Goal: Task Accomplishment & Management: Manage account settings

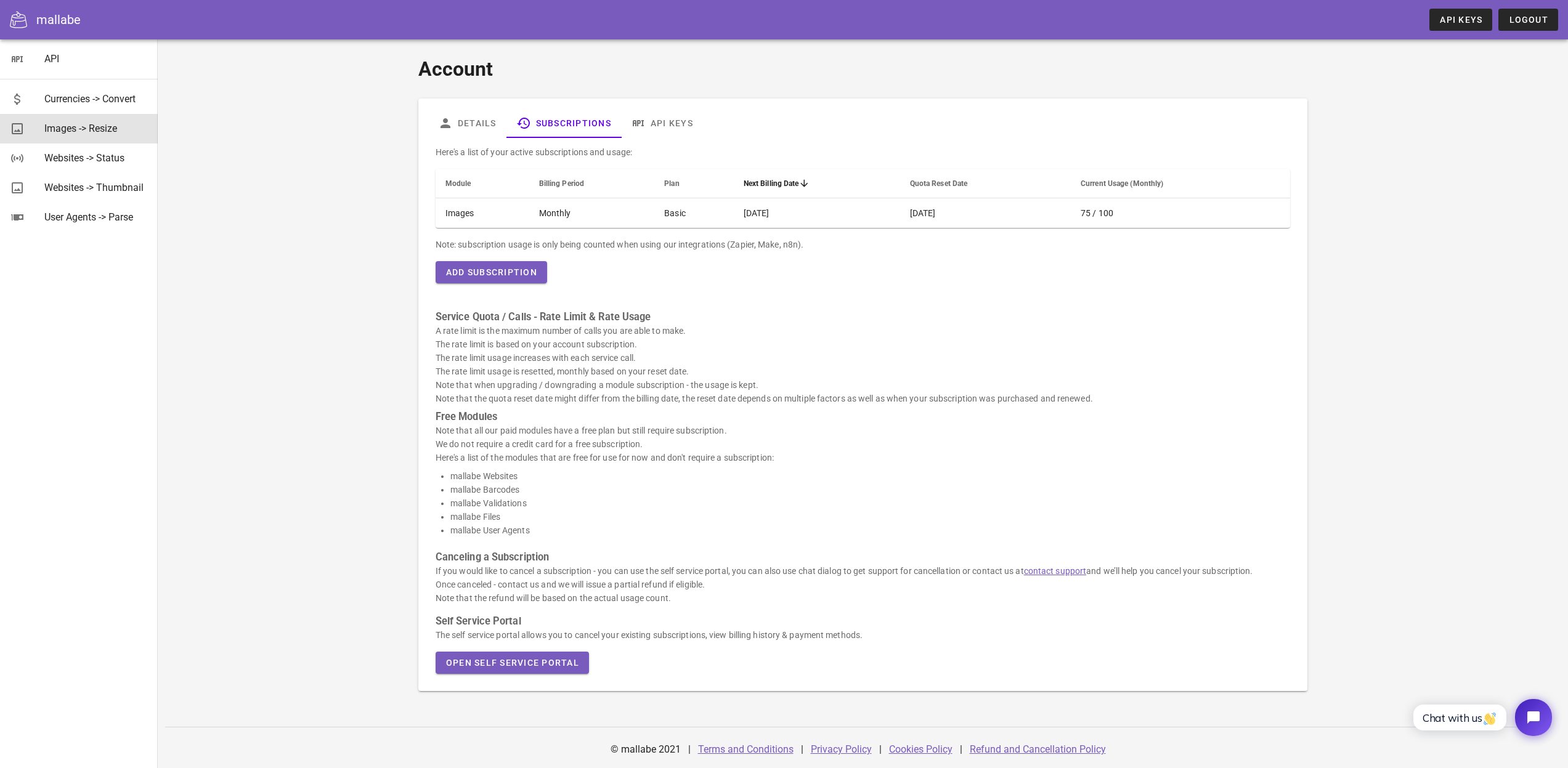
click at [70, 133] on div "Images -> Resize" at bounding box center [96, 128] width 103 height 11
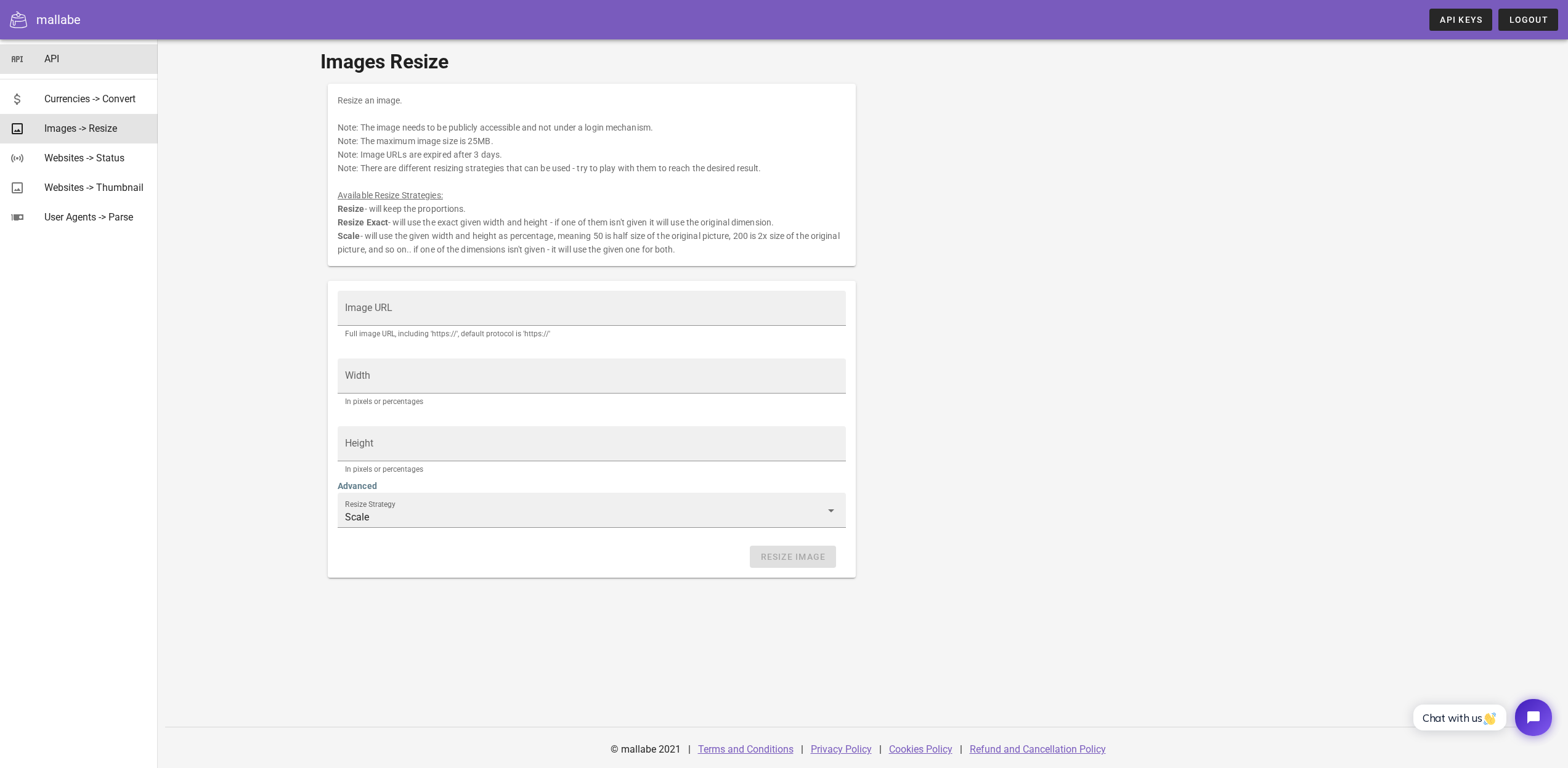
click at [103, 70] on div "API" at bounding box center [96, 58] width 103 height 26
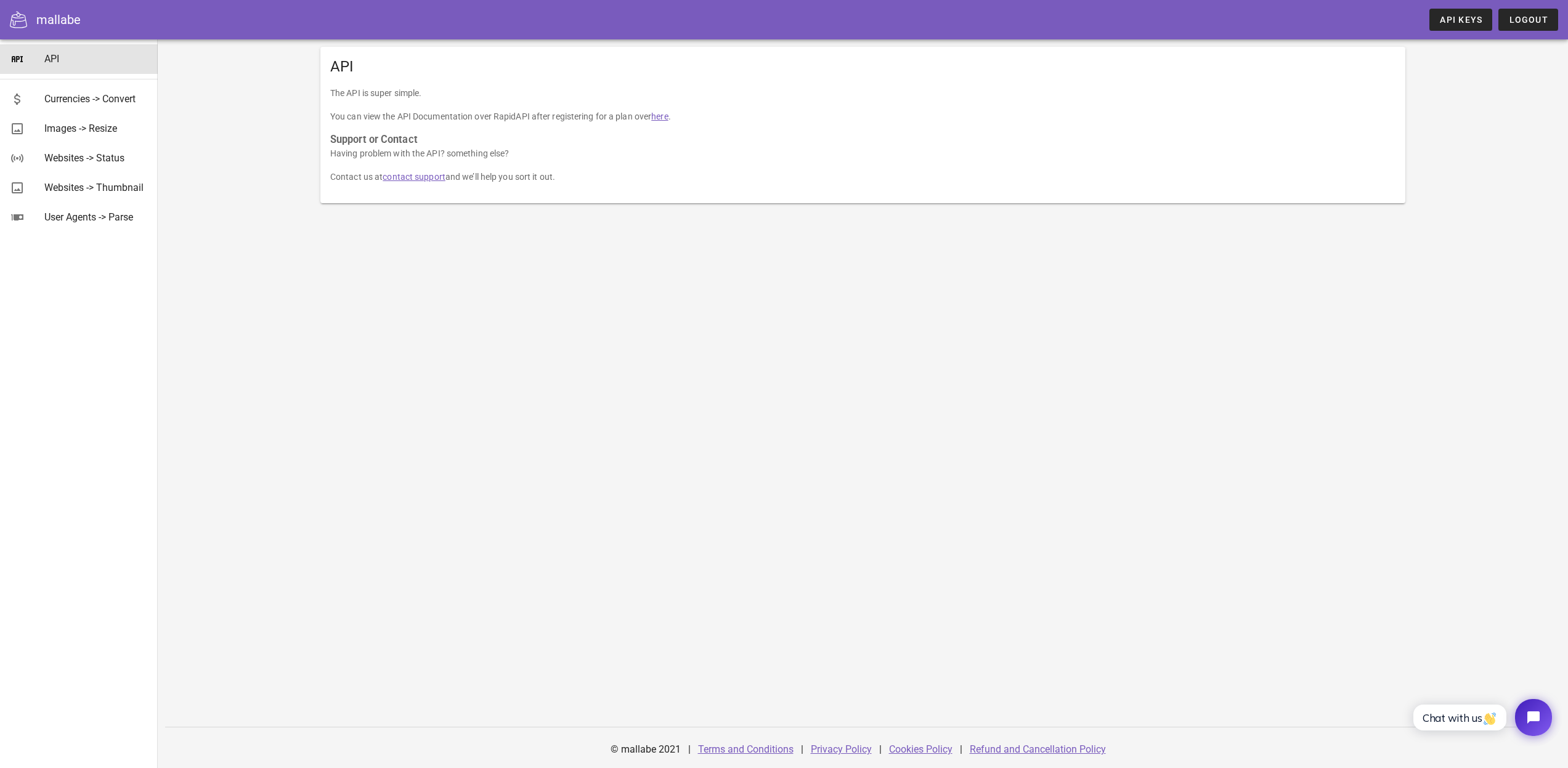
click at [668, 116] on link "here" at bounding box center [659, 116] width 17 height 10
click at [1464, 16] on span "API Keys" at bounding box center [1461, 19] width 43 height 10
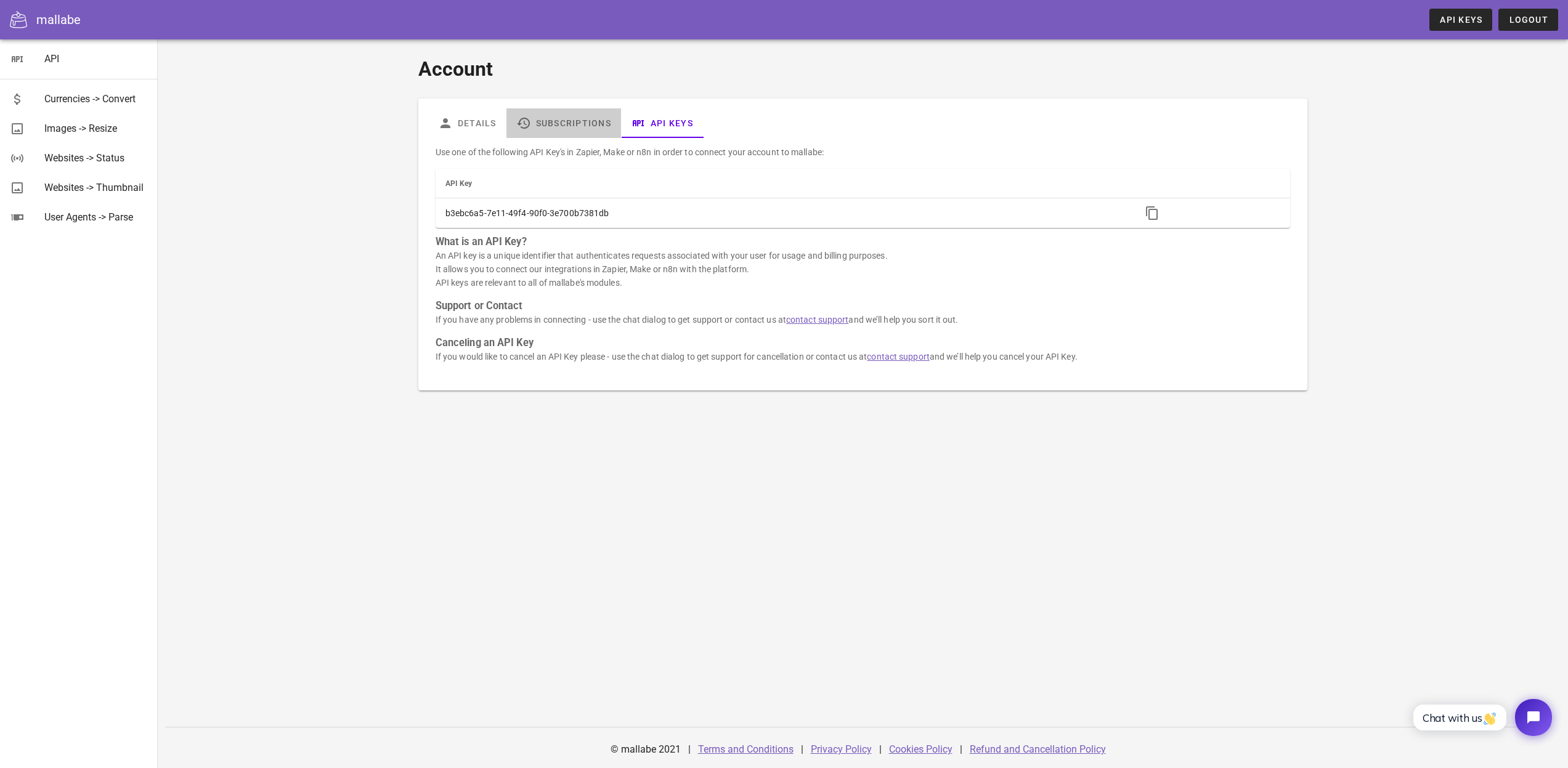
click at [575, 122] on link "Subscriptions" at bounding box center [564, 123] width 115 height 30
